Goal: Find contact information: Find contact information

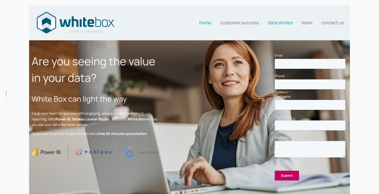
click at [281, 22] on link "Data stories" at bounding box center [280, 23] width 25 height 10
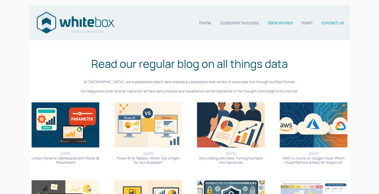
click at [334, 20] on link "Contact us" at bounding box center [332, 23] width 23 height 10
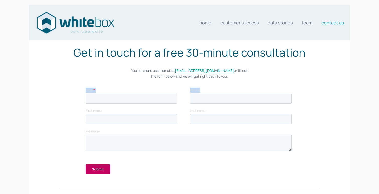
drag, startPoint x: 250, startPoint y: 88, endPoint x: 250, endPoint y: 58, distance: 30.3
click at [250, 88] on html "Email * Phone First name Last name Message Submit" at bounding box center [189, 136] width 208 height 96
click at [273, 100] on input "Phone" at bounding box center [241, 99] width 102 height 10
click at [303, 100] on div at bounding box center [311, 91] width 27 height 17
click at [207, 24] on link "Home" at bounding box center [205, 23] width 12 height 10
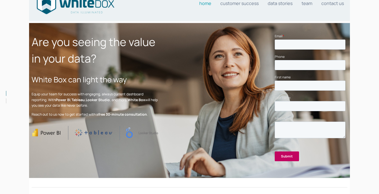
scroll to position [24, 0]
